Goal: Navigation & Orientation: Find specific page/section

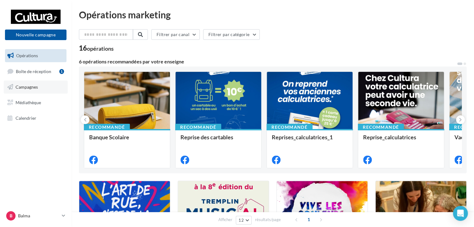
click at [25, 87] on span "Campagnes" at bounding box center [27, 86] width 22 height 5
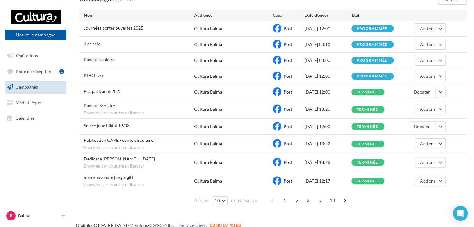
scroll to position [62, 0]
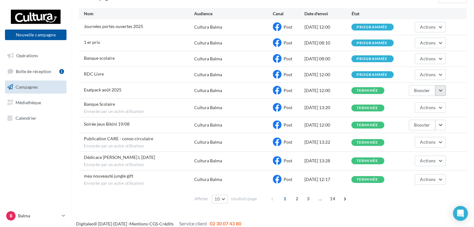
click at [438, 92] on button "button" at bounding box center [441, 90] width 11 height 11
click at [442, 92] on button "button" at bounding box center [441, 90] width 11 height 11
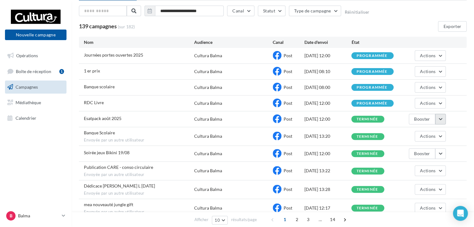
scroll to position [0, 0]
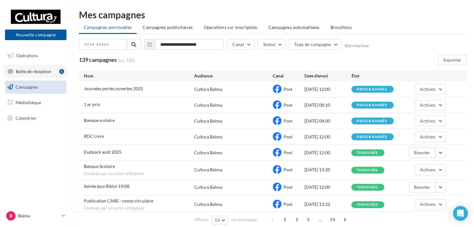
click at [25, 73] on span "Boîte de réception" at bounding box center [33, 70] width 35 height 5
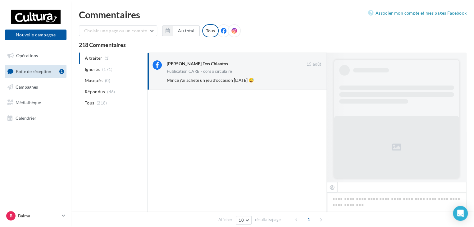
scroll to position [140, 0]
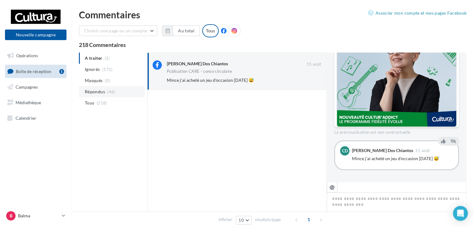
click at [94, 90] on span "Répondus" at bounding box center [95, 92] width 20 height 6
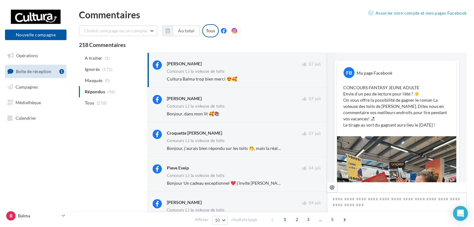
scroll to position [311, 0]
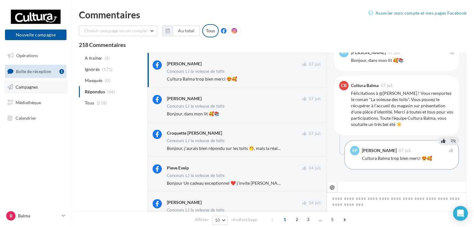
click at [29, 89] on span "Campagnes" at bounding box center [27, 86] width 22 height 5
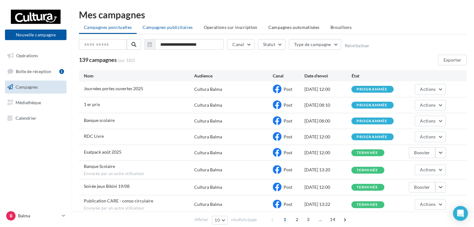
click at [176, 29] on span "Campagnes publicitaires" at bounding box center [168, 27] width 50 height 5
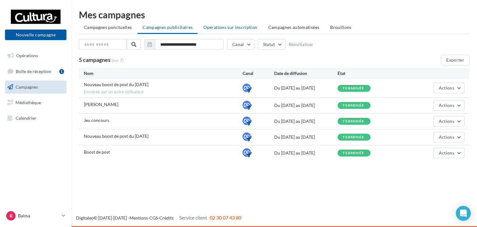
click at [219, 30] on li "Operations sur inscription" at bounding box center [231, 27] width 64 height 11
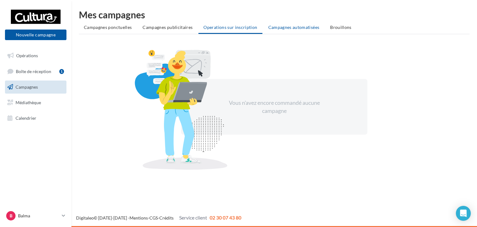
click at [284, 30] on span "Campagnes automatisées" at bounding box center [294, 27] width 51 height 5
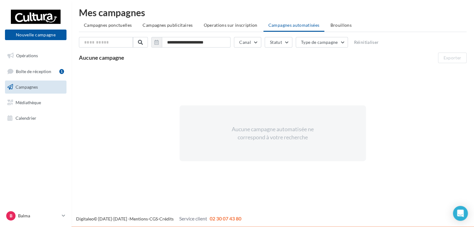
scroll to position [2, 0]
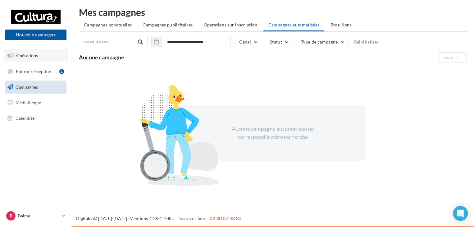
click at [16, 52] on link "Opérations" at bounding box center [36, 55] width 64 height 13
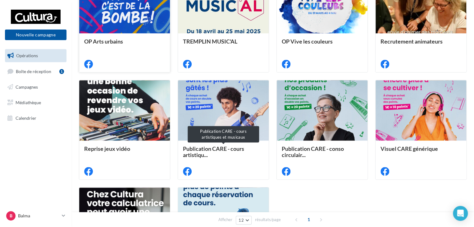
scroll to position [155, 0]
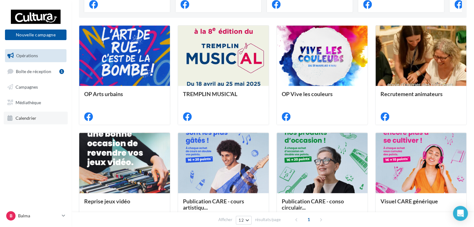
click at [28, 116] on span "Calendrier" at bounding box center [26, 117] width 21 height 5
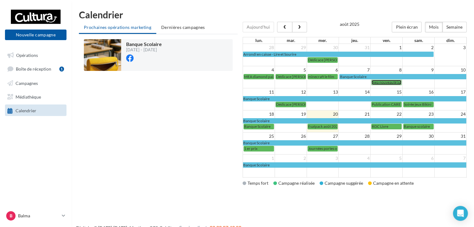
click at [382, 82] on span "mea nouveauté jungle gift" at bounding box center [392, 82] width 41 height 5
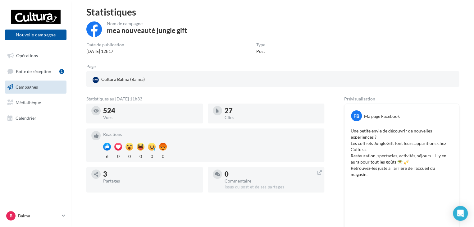
scroll to position [31, 0]
